Goal: Check status: Check status

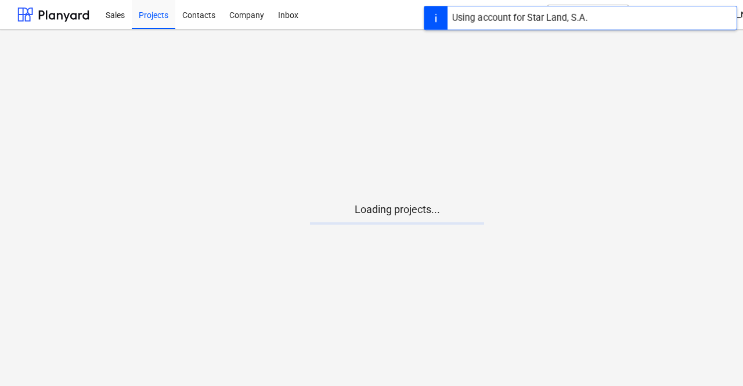
click at [357, 240] on main "Loading projects..." at bounding box center [397, 208] width 794 height 357
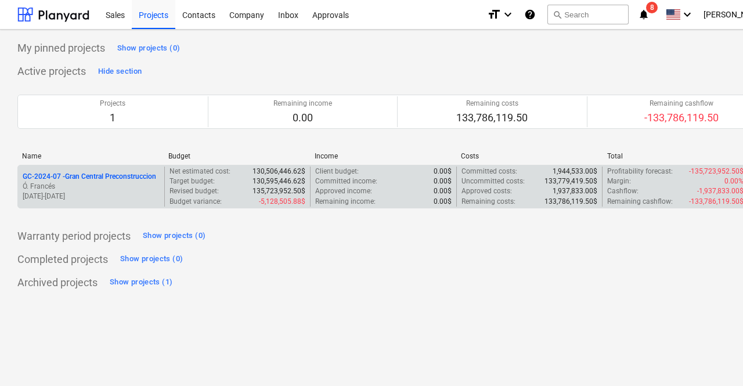
click at [114, 177] on p "GC-2024-07 - Gran Central Preconstruccion" at bounding box center [90, 177] width 134 height 10
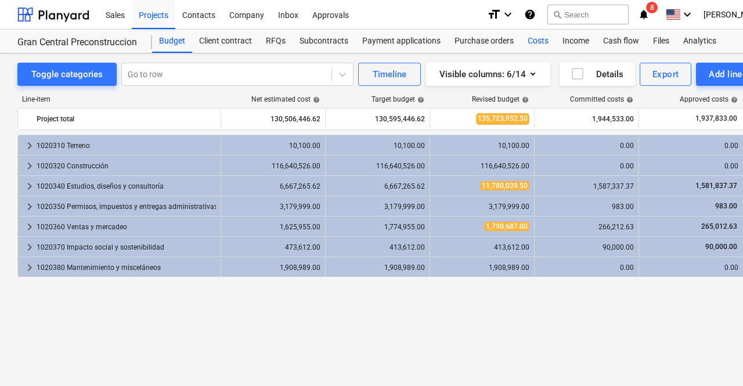
click at [538, 40] on div "Costs" at bounding box center [538, 41] width 35 height 23
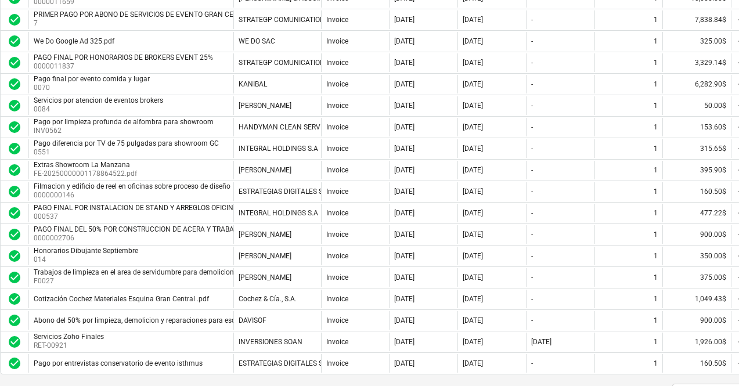
scroll to position [942, 17]
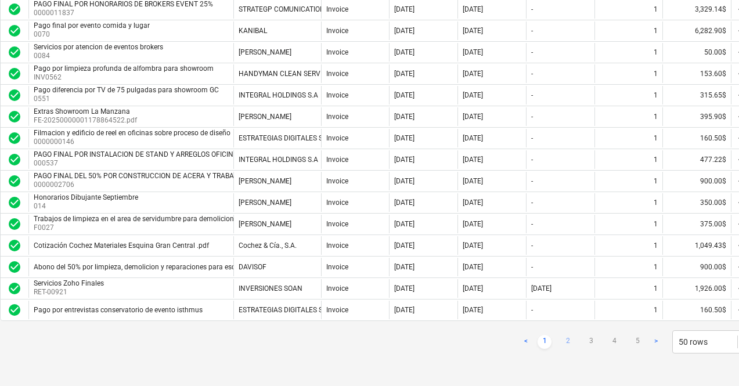
click at [573, 345] on link "2" at bounding box center [568, 342] width 14 height 14
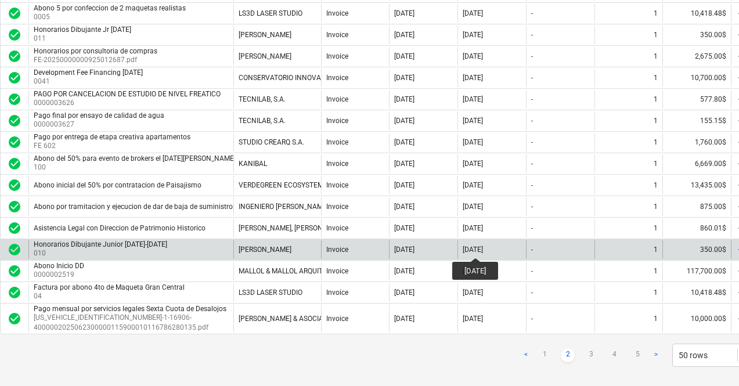
scroll to position [952, 17]
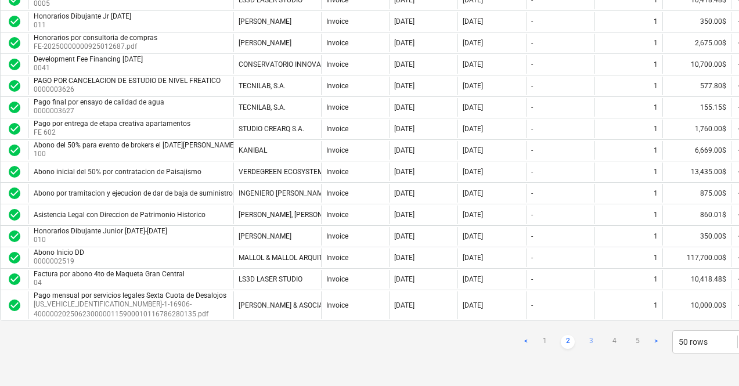
click at [591, 340] on link "3" at bounding box center [591, 342] width 14 height 14
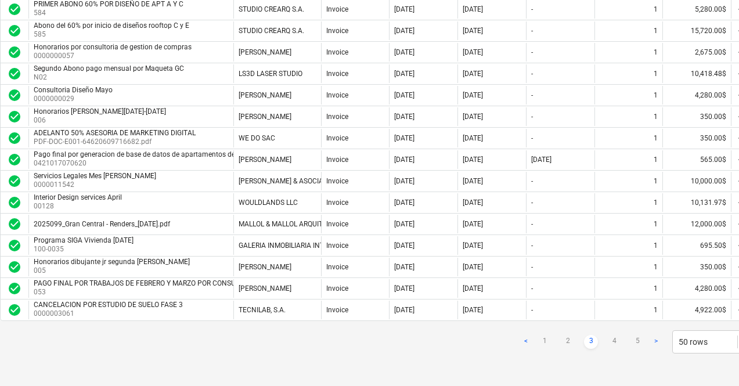
scroll to position [942, 17]
click at [616, 343] on link "4" at bounding box center [614, 342] width 14 height 14
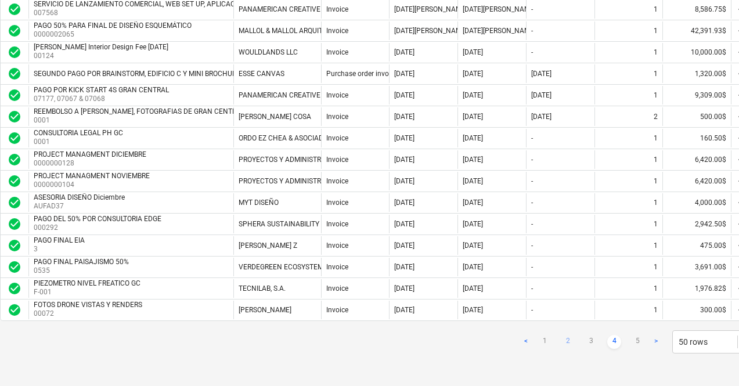
click at [573, 344] on link "2" at bounding box center [568, 342] width 14 height 14
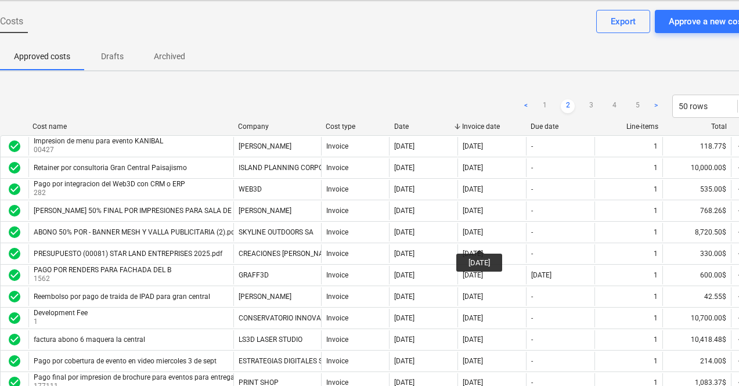
scroll to position [0, 17]
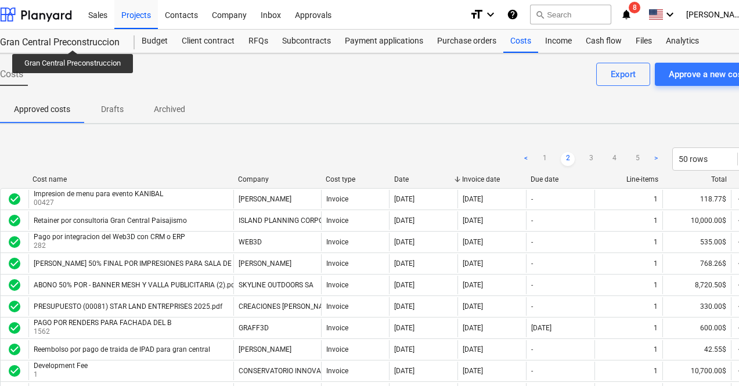
click at [74, 39] on div "Gran Central Preconstruccion" at bounding box center [60, 43] width 121 height 12
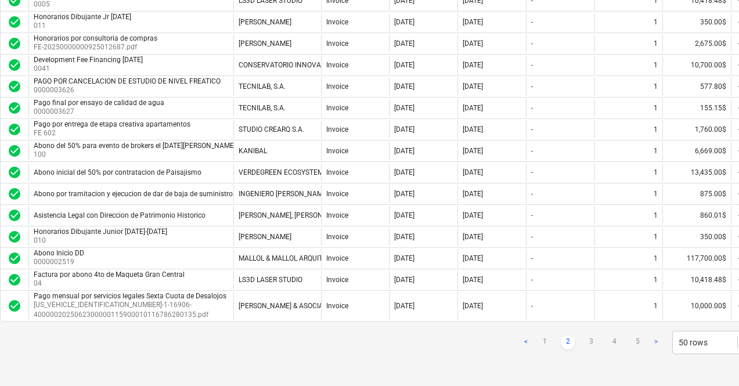
scroll to position [952, 17]
click at [586, 343] on link "3" at bounding box center [591, 342] width 14 height 14
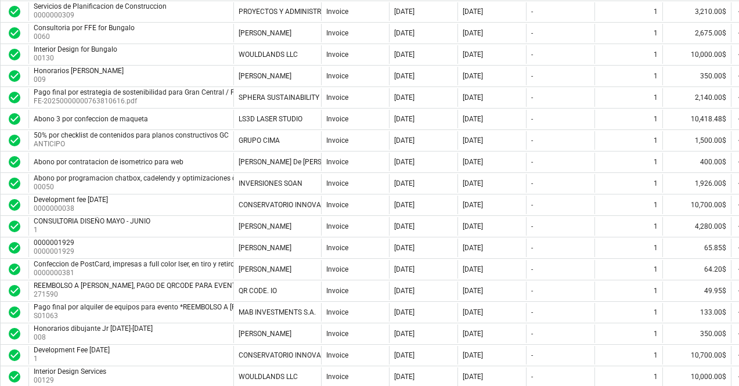
scroll to position [253, 17]
